Goal: Check status: Check status

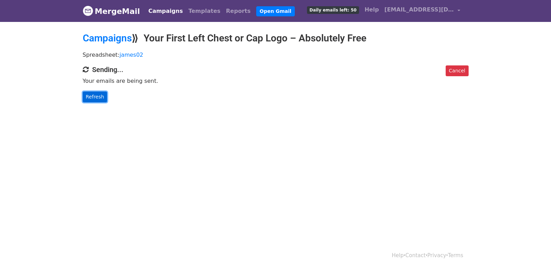
click at [96, 96] on link "Refresh" at bounding box center [95, 96] width 25 height 11
click at [87, 96] on link "Refresh" at bounding box center [95, 96] width 25 height 11
click at [90, 97] on link "Refresh" at bounding box center [95, 96] width 25 height 11
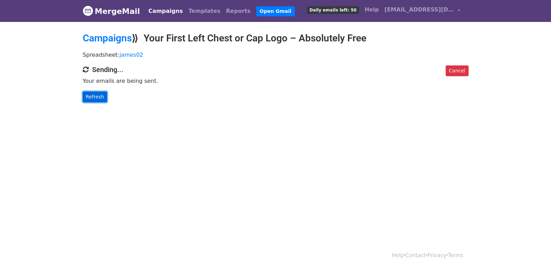
click at [90, 96] on link "Refresh" at bounding box center [95, 96] width 25 height 11
click at [94, 102] on body "MergeMail Campaigns Templates Reports Open Gmail Daily emails left: 50 Help [EM…" at bounding box center [275, 65] width 551 height 130
click at [94, 101] on link "Refresh" at bounding box center [95, 96] width 25 height 11
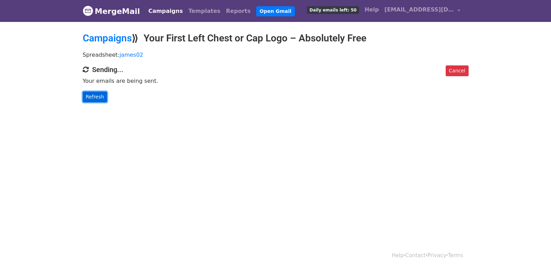
click at [94, 101] on link "Refresh" at bounding box center [95, 96] width 25 height 11
